Goal: Check status: Check status

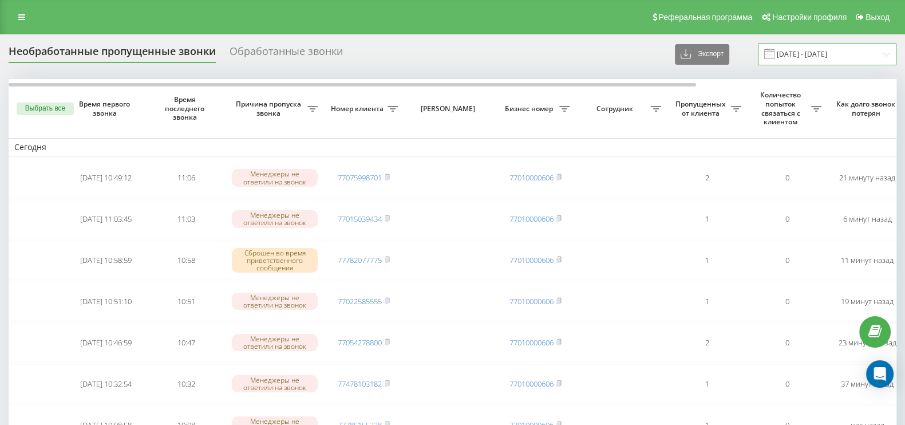
click at [785, 59] on input "22.08.2025 - 22.09.2025" at bounding box center [827, 54] width 139 height 22
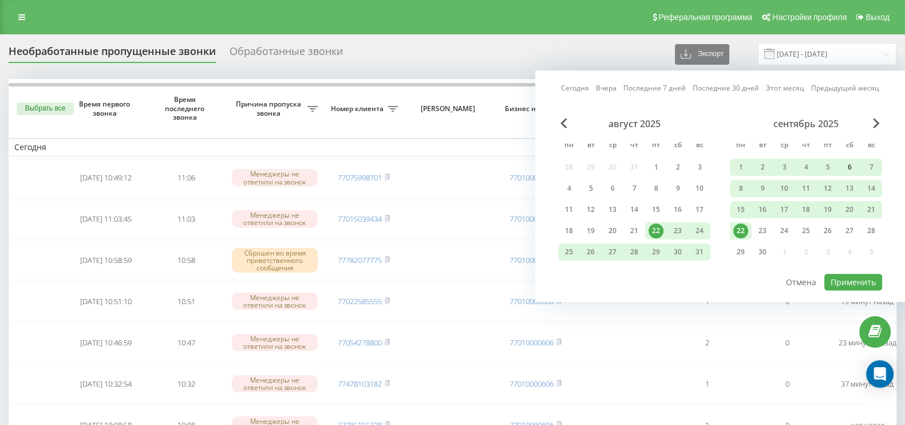
click at [849, 161] on div "6" at bounding box center [849, 167] width 15 height 15
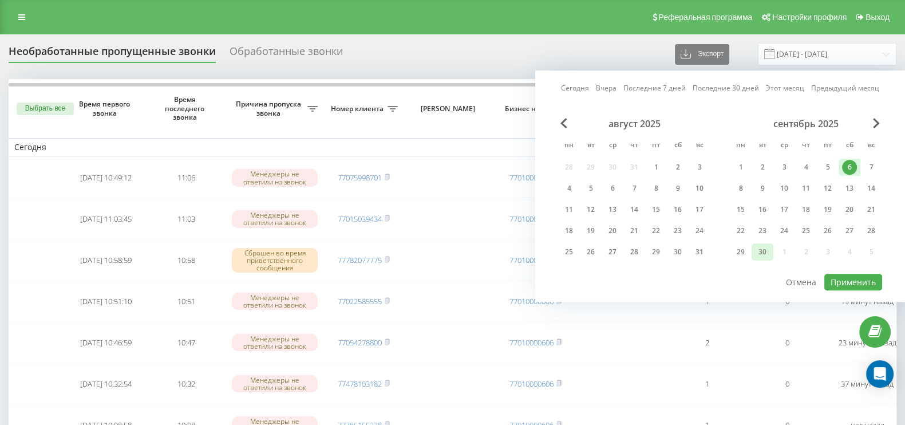
click at [755, 249] on div "30" at bounding box center [762, 251] width 15 height 15
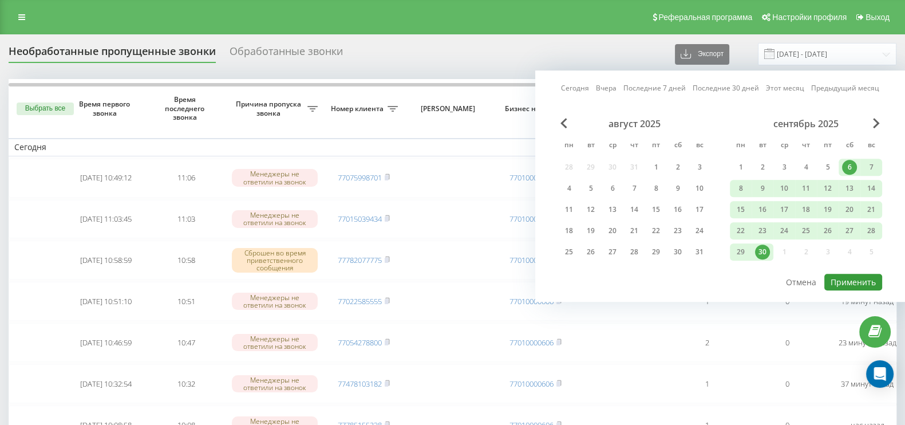
click at [854, 279] on button "Применить" at bounding box center [853, 282] width 58 height 17
type input "[DATE] - [DATE]"
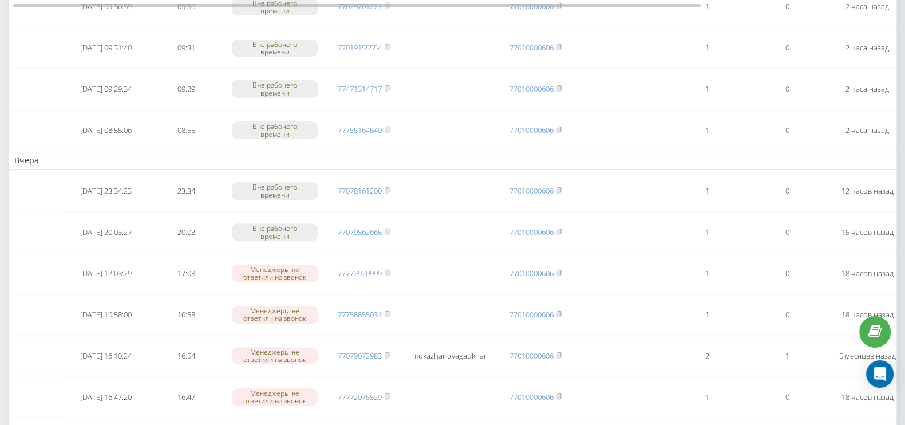
scroll to position [286, 0]
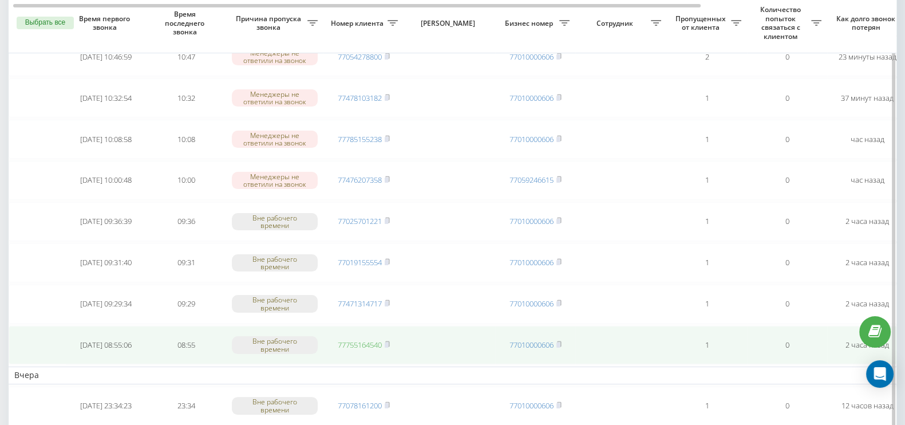
click at [355, 339] on link "77755164540" at bounding box center [360, 344] width 44 height 10
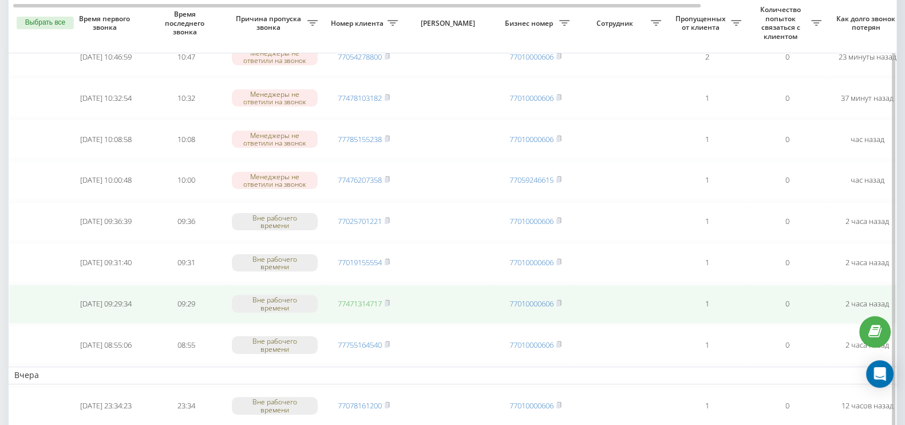
click at [362, 298] on link "77471314717" at bounding box center [360, 303] width 44 height 10
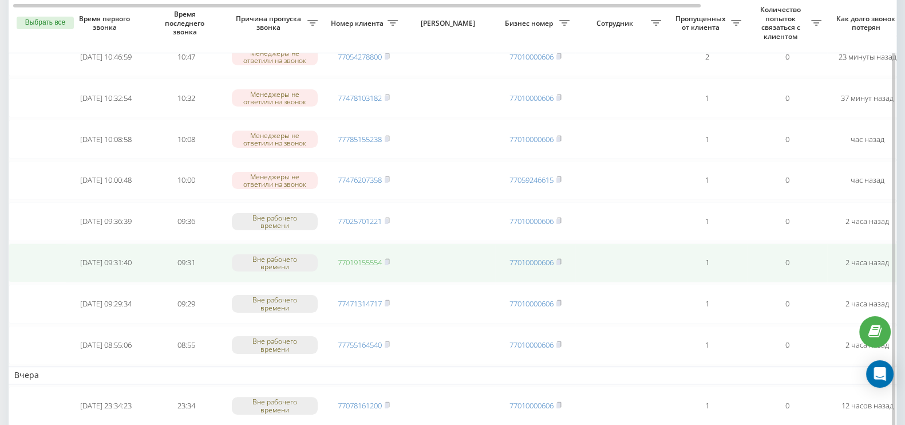
click at [372, 257] on link "77019155554" at bounding box center [360, 262] width 44 height 10
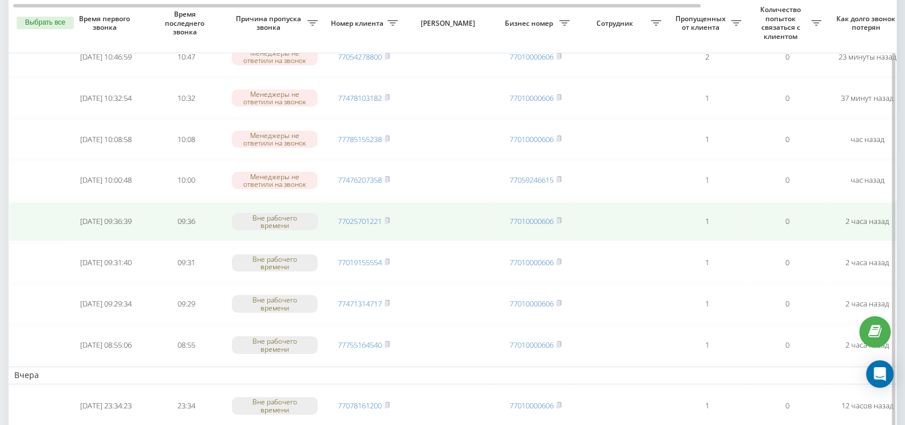
click at [364, 207] on td "77025701221" at bounding box center [363, 221] width 80 height 39
click at [369, 216] on link "77025701221" at bounding box center [360, 221] width 44 height 10
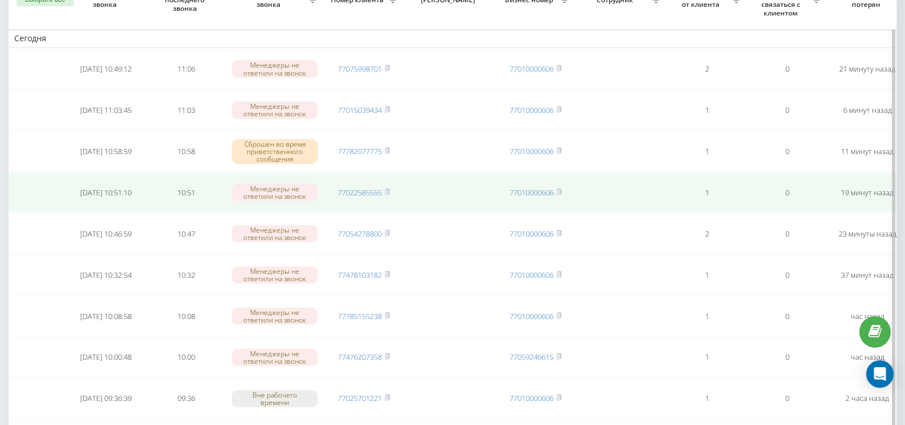
scroll to position [215, 0]
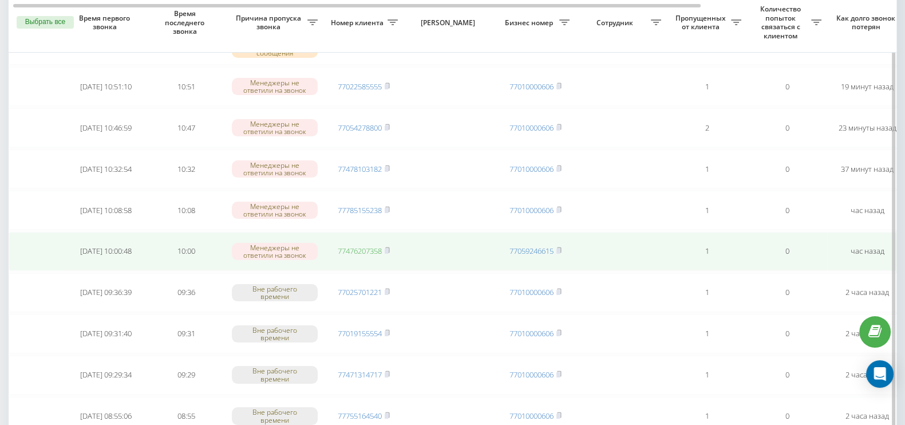
click at [366, 250] on link "77476207358" at bounding box center [360, 251] width 44 height 10
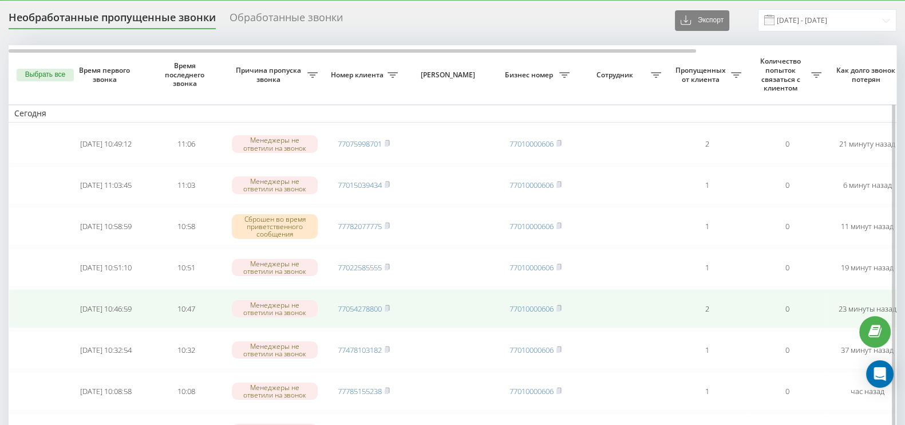
scroll to position [71, 0]
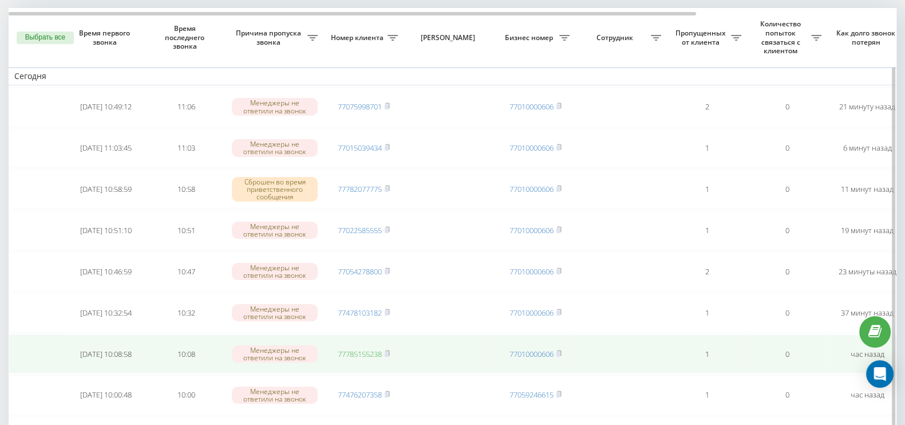
click at [373, 349] on link "77785155238" at bounding box center [360, 354] width 44 height 10
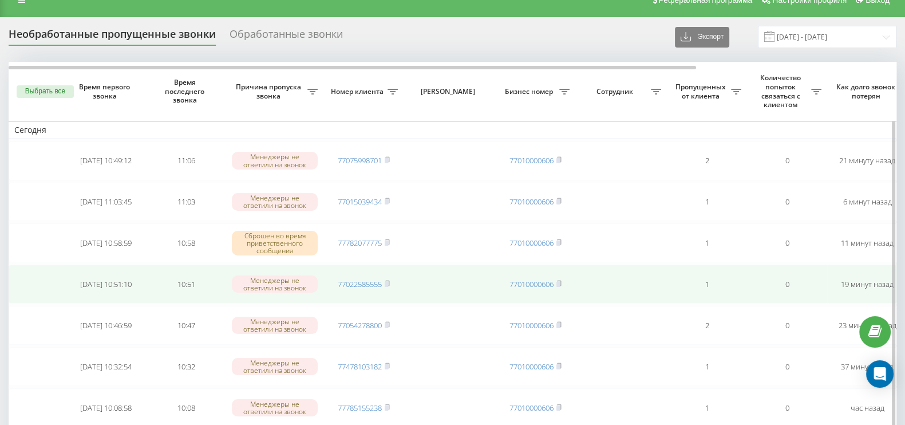
scroll to position [0, 0]
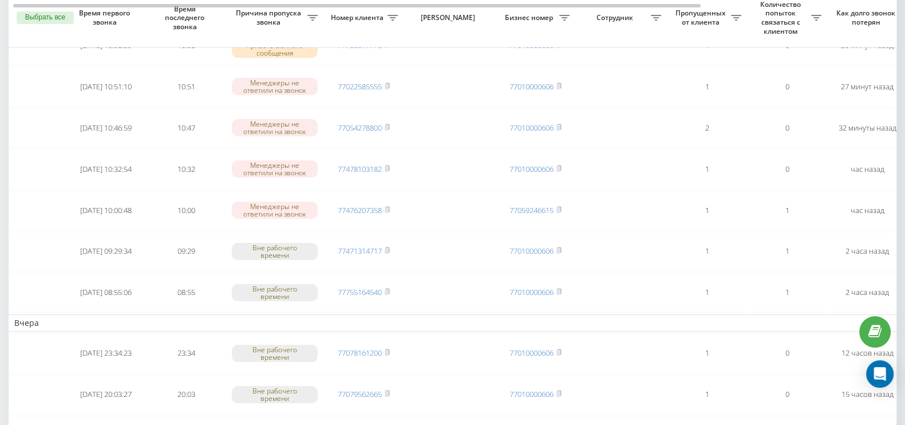
scroll to position [143, 0]
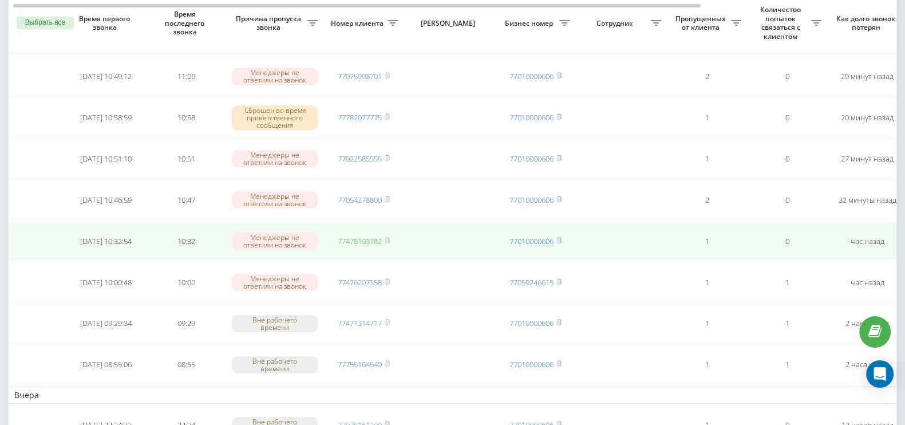
click at [353, 236] on link "77478103182" at bounding box center [360, 241] width 44 height 10
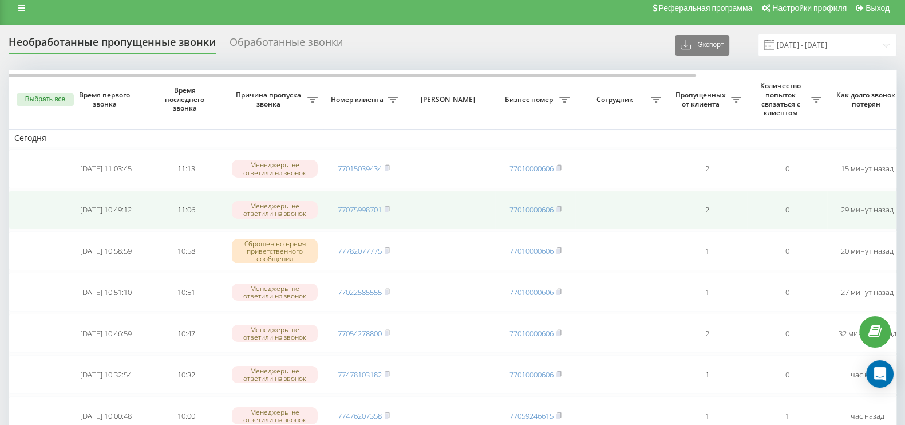
scroll to position [0, 0]
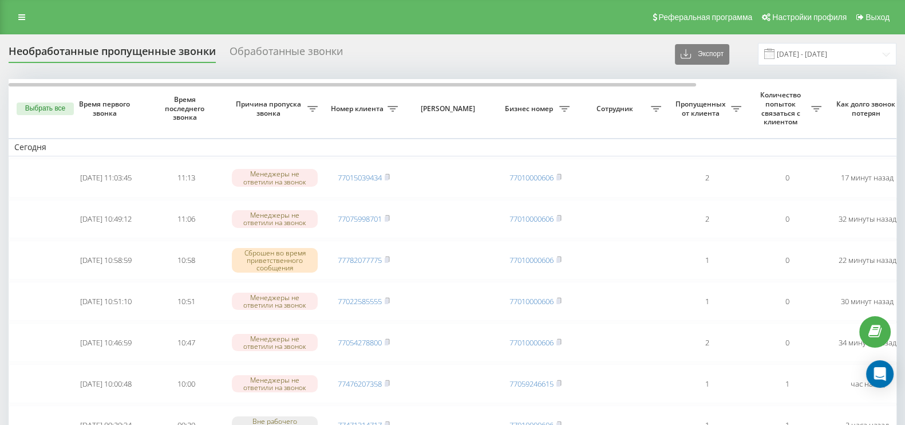
click at [60, 110] on button "Выбрать все" at bounding box center [45, 108] width 57 height 13
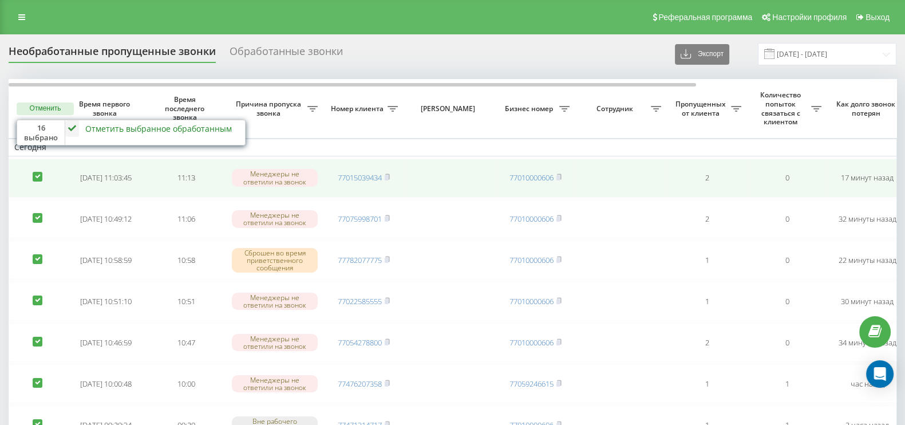
click at [35, 172] on label at bounding box center [38, 172] width 10 height 0
checkbox input "false"
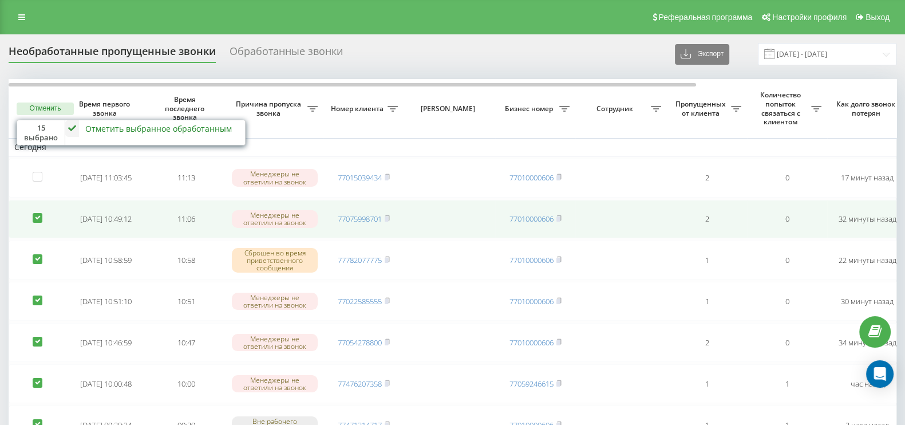
click at [37, 213] on label at bounding box center [38, 213] width 10 height 0
checkbox input "false"
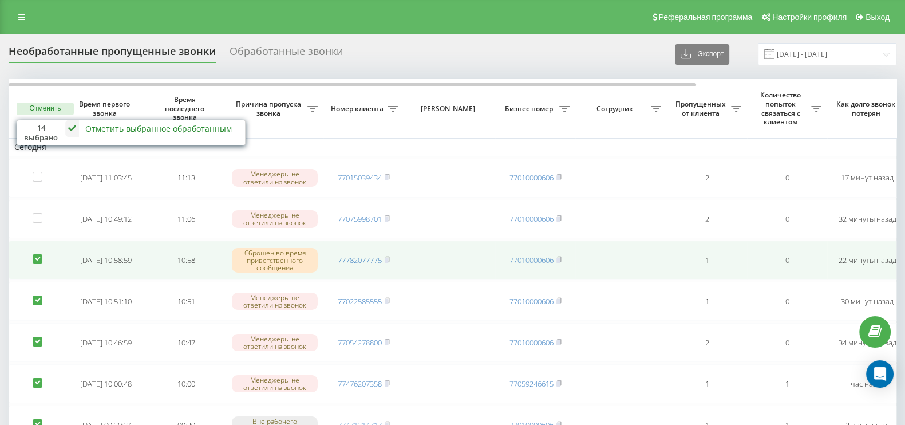
click at [37, 254] on label at bounding box center [38, 254] width 10 height 0
checkbox input "false"
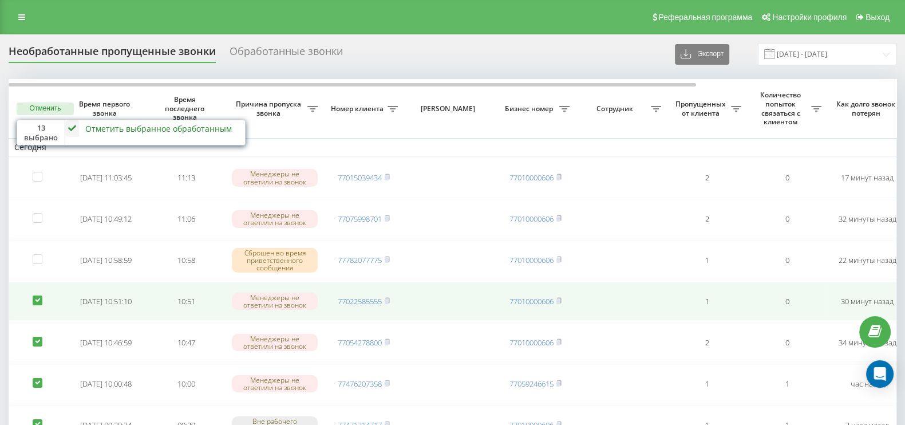
click at [37, 285] on td at bounding box center [37, 301] width 57 height 39
click at [38, 295] on label at bounding box center [38, 295] width 10 height 0
checkbox input "false"
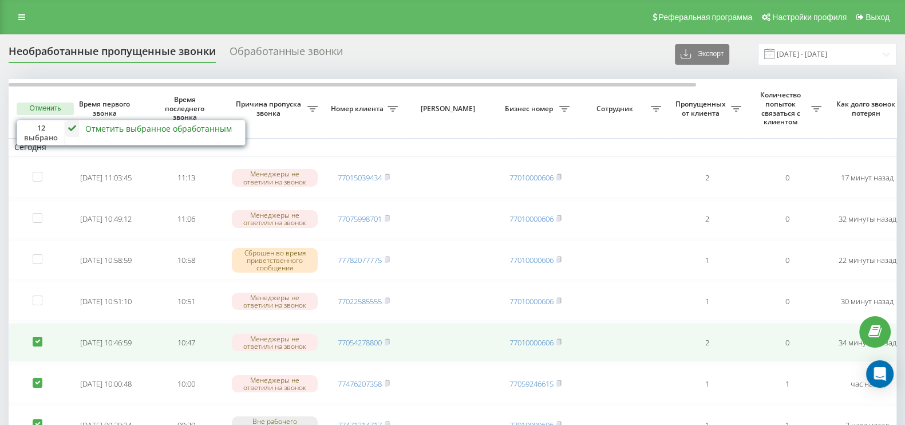
click at [39, 337] on label at bounding box center [38, 337] width 10 height 0
checkbox input "false"
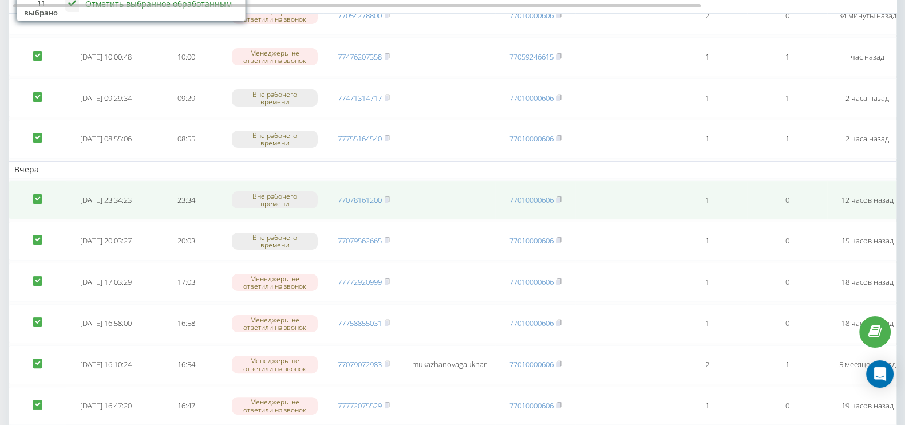
scroll to position [358, 0]
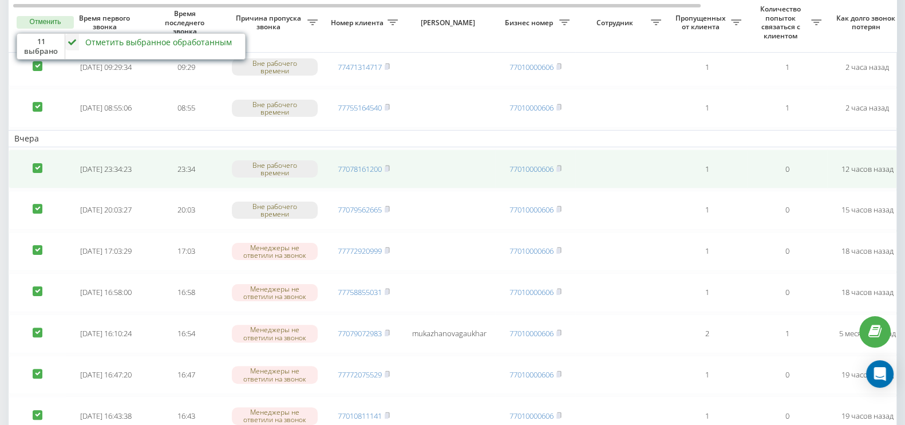
drag, startPoint x: 37, startPoint y: 160, endPoint x: 37, endPoint y: 176, distance: 16.0
click at [37, 163] on label at bounding box center [38, 163] width 10 height 0
checkbox input "false"
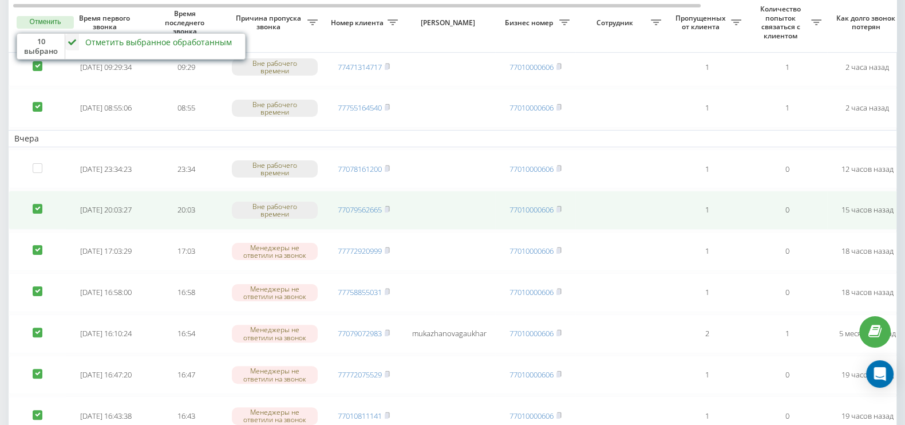
click at [40, 204] on label at bounding box center [38, 204] width 10 height 0
checkbox input "false"
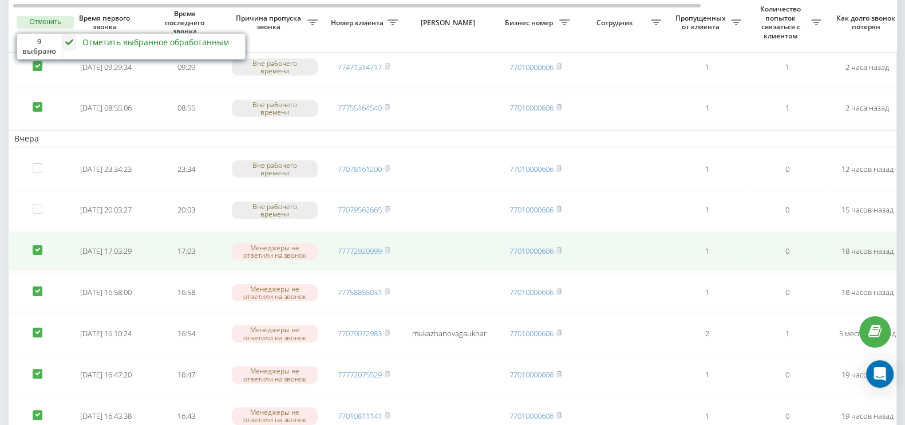
click at [37, 248] on td at bounding box center [37, 251] width 57 height 39
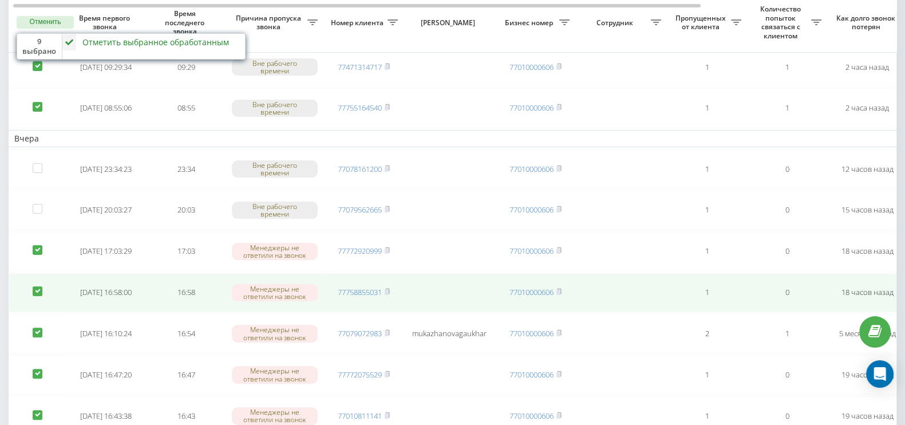
click at [37, 286] on label at bounding box center [38, 286] width 10 height 0
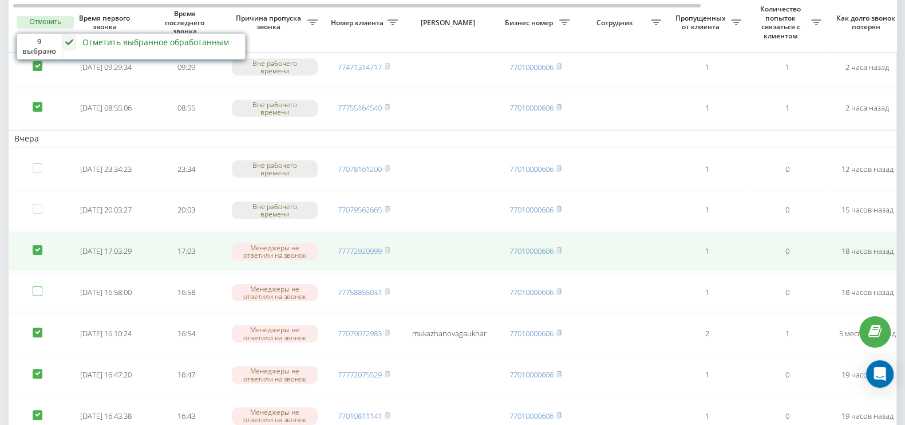
checkbox input "false"
click at [39, 250] on td at bounding box center [37, 251] width 57 height 39
click at [39, 245] on label at bounding box center [38, 245] width 10 height 0
checkbox input "false"
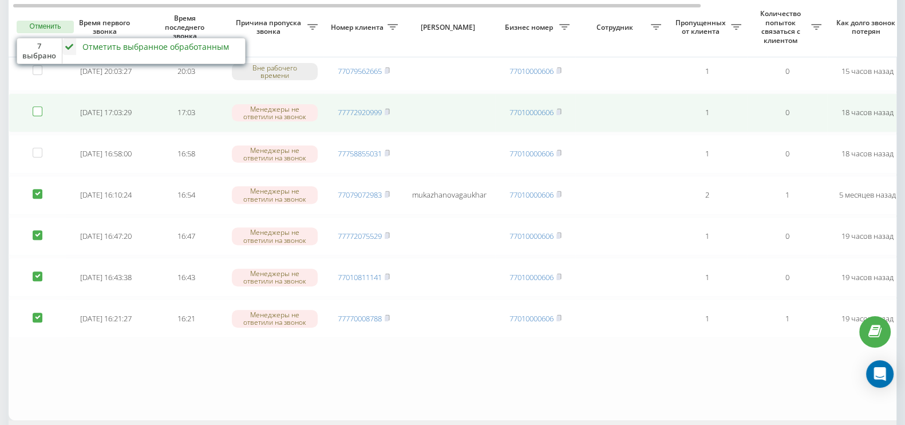
scroll to position [500, 0]
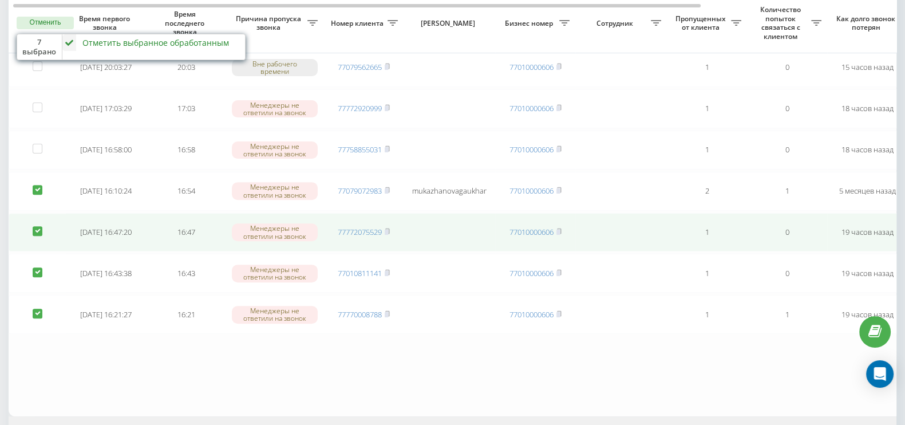
click at [37, 226] on label at bounding box center [38, 226] width 10 height 0
checkbox input "false"
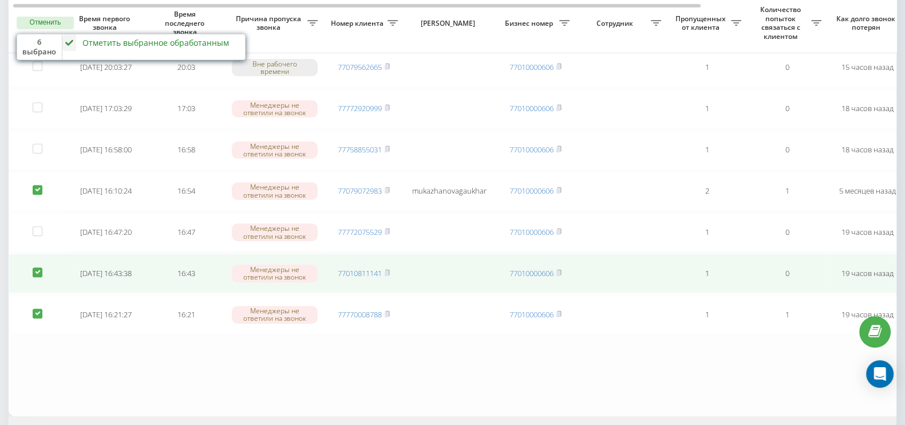
click at [38, 267] on label at bounding box center [38, 267] width 10 height 0
checkbox input "false"
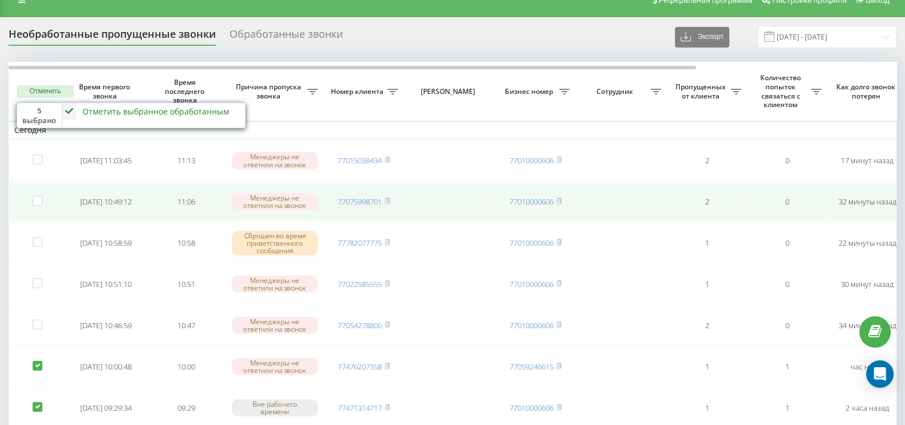
scroll to position [0, 0]
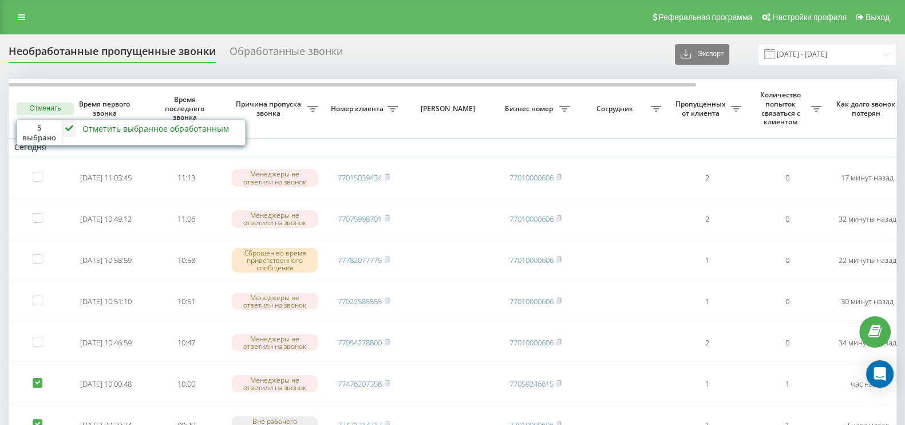
click at [68, 131] on icon at bounding box center [69, 128] width 14 height 17
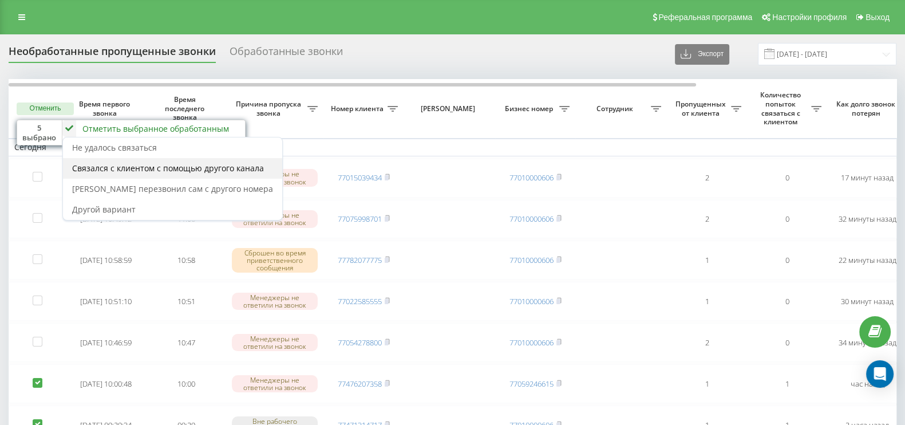
click at [97, 170] on span "Связался с клиентом с помощью другого канала" at bounding box center [168, 168] width 192 height 11
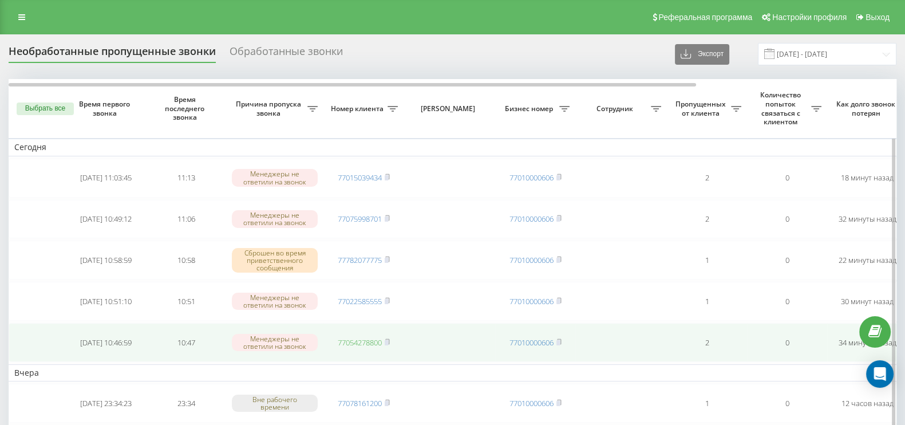
click at [366, 339] on link "77054278800" at bounding box center [360, 342] width 44 height 10
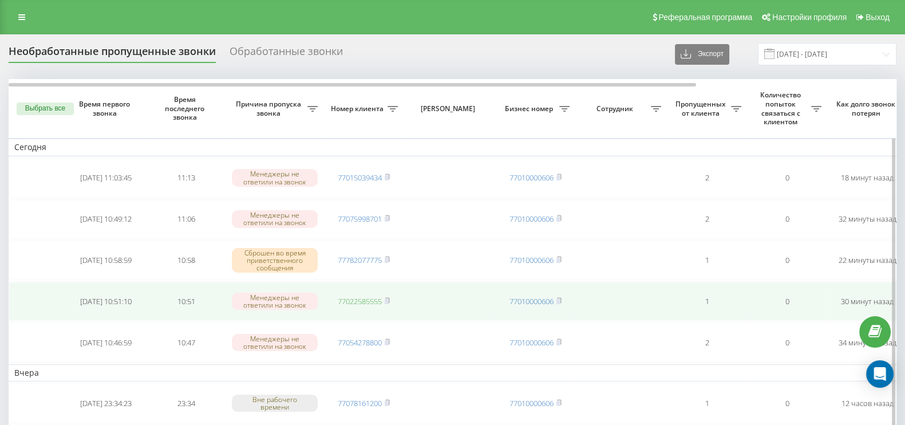
click at [353, 300] on link "77022585555" at bounding box center [360, 301] width 44 height 10
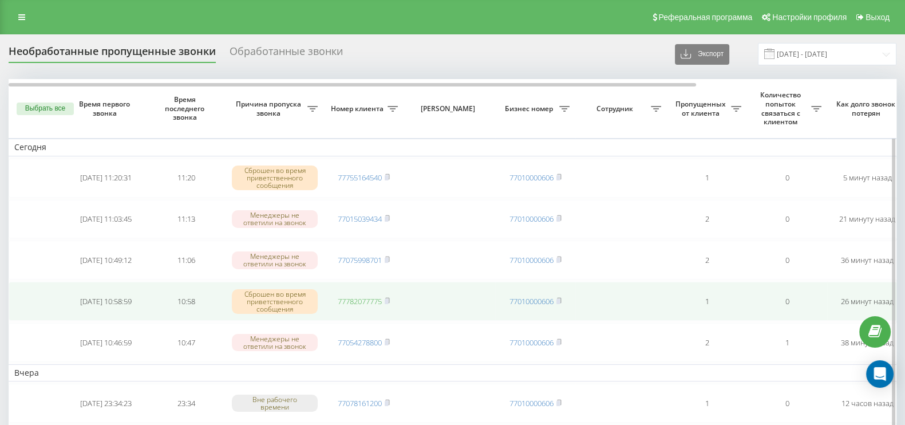
click at [366, 296] on link "77782077775" at bounding box center [360, 301] width 44 height 10
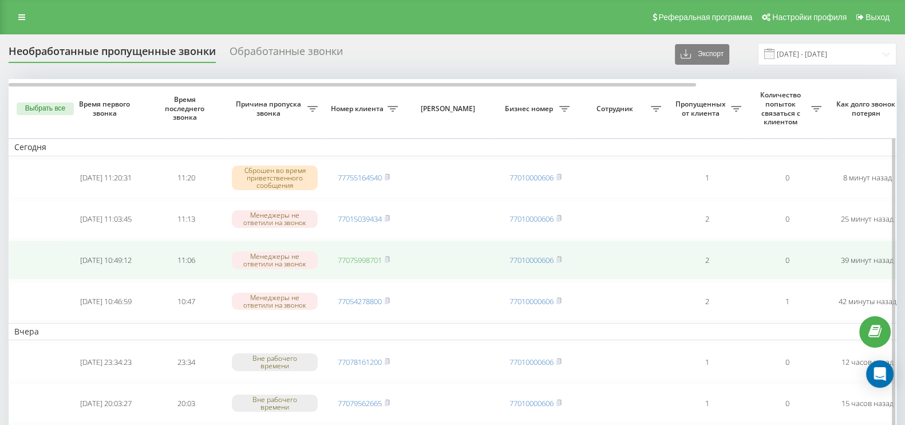
click at [355, 259] on link "77075998701" at bounding box center [360, 260] width 44 height 10
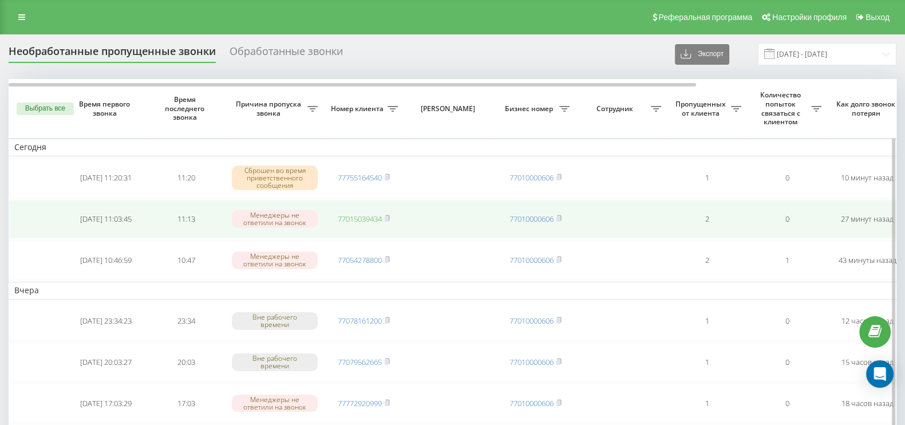
click at [354, 216] on link "77015039434" at bounding box center [360, 219] width 44 height 10
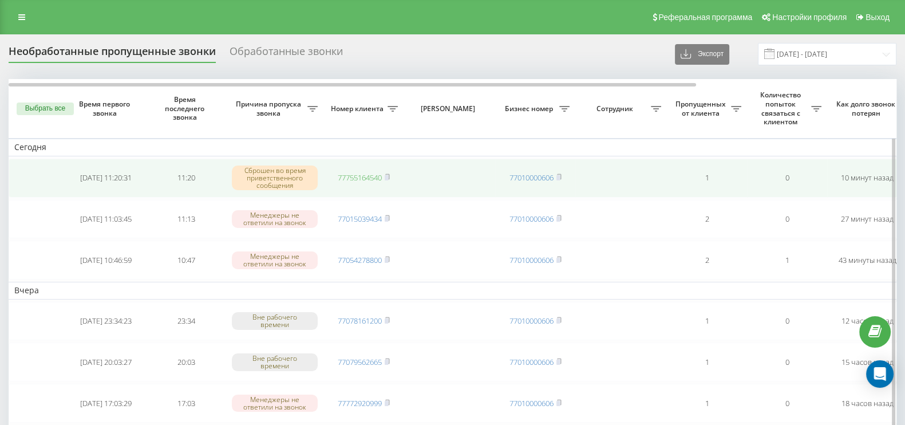
click at [369, 179] on link "77755164540" at bounding box center [360, 177] width 44 height 10
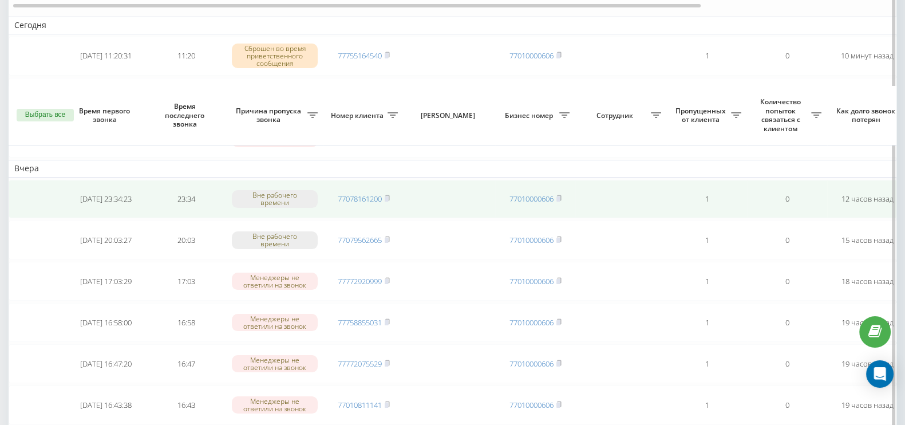
scroll to position [215, 0]
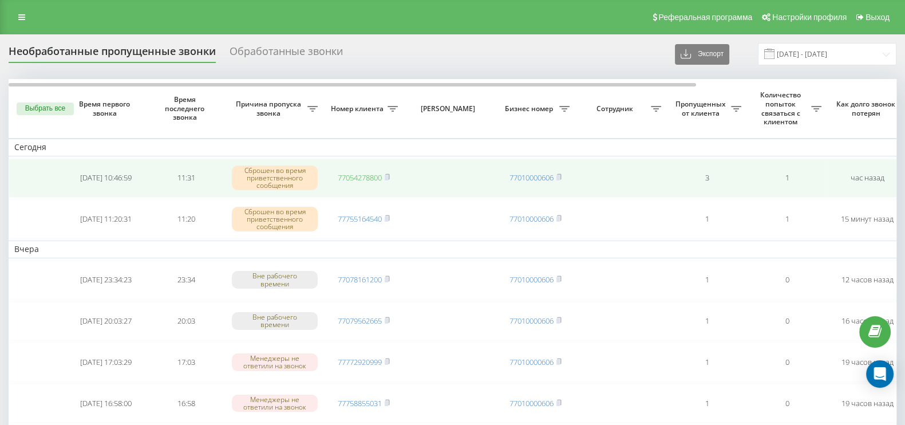
click at [358, 176] on link "77054278800" at bounding box center [360, 177] width 44 height 10
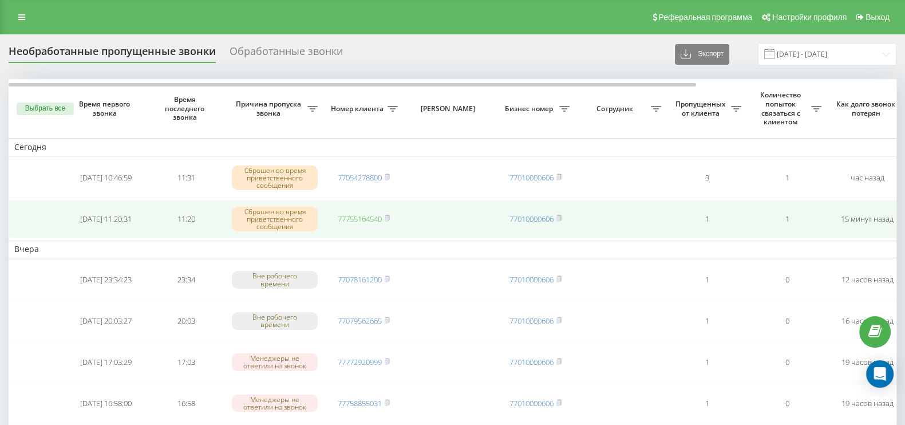
click at [378, 216] on link "77755164540" at bounding box center [360, 219] width 44 height 10
